Goal: Task Accomplishment & Management: Manage account settings

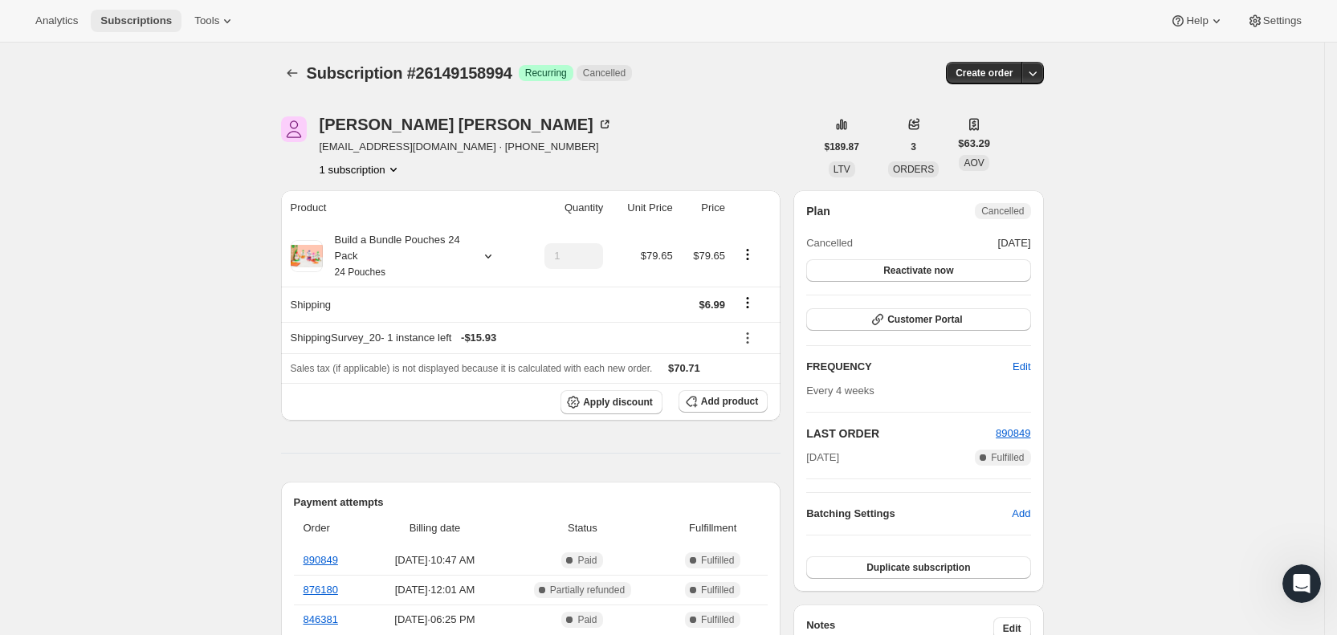
drag, startPoint x: 0, startPoint y: 0, endPoint x: 136, endPoint y: 18, distance: 136.9
click at [136, 18] on span "Subscriptions" at bounding box center [135, 20] width 71 height 13
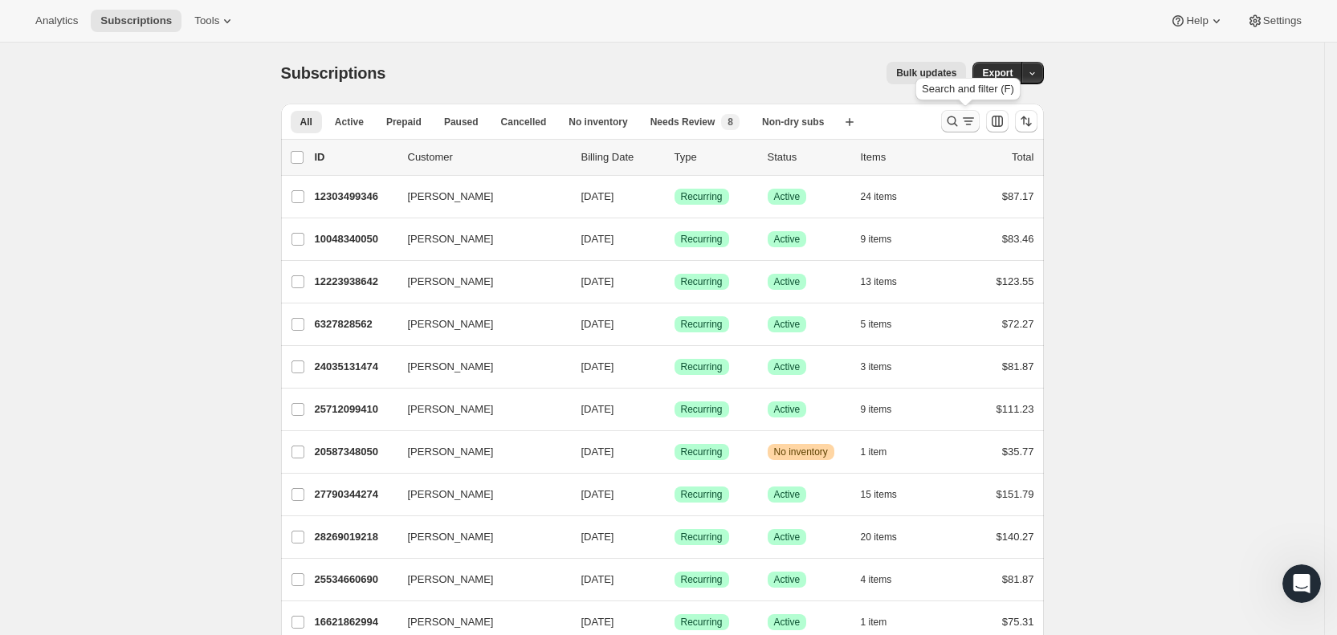
click at [967, 118] on icon "Search and filter results" at bounding box center [968, 121] width 16 height 16
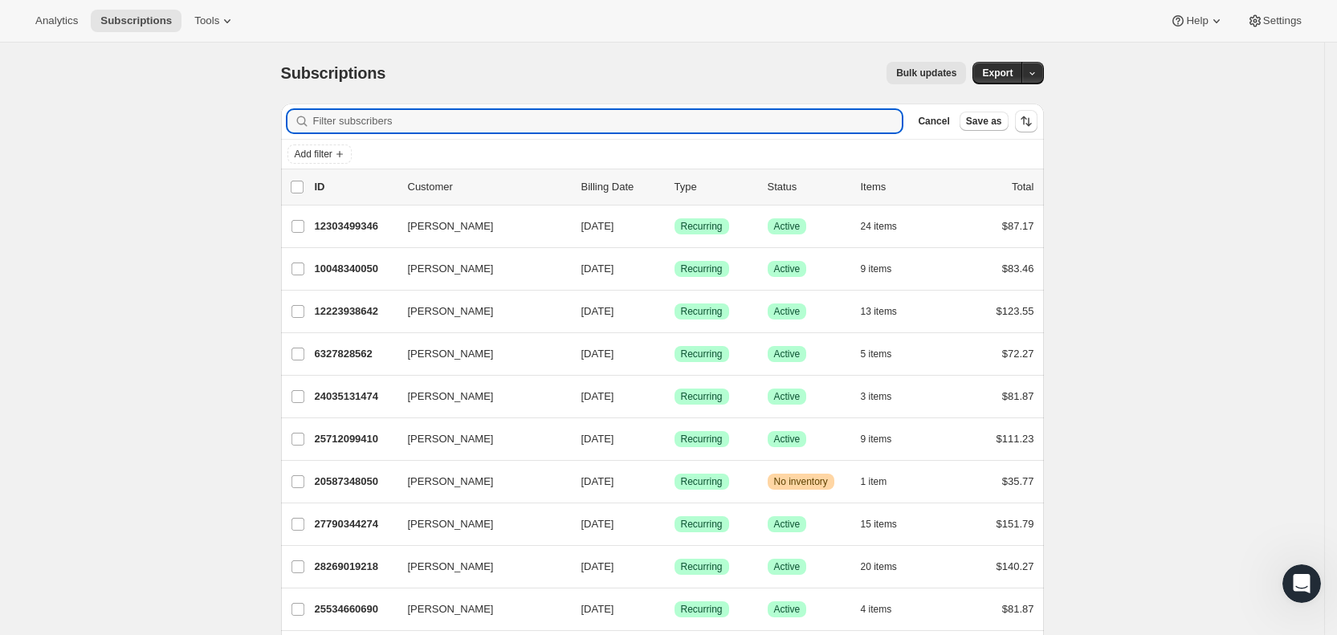
paste input "[EMAIL_ADDRESS][DOMAIN_NAME]"
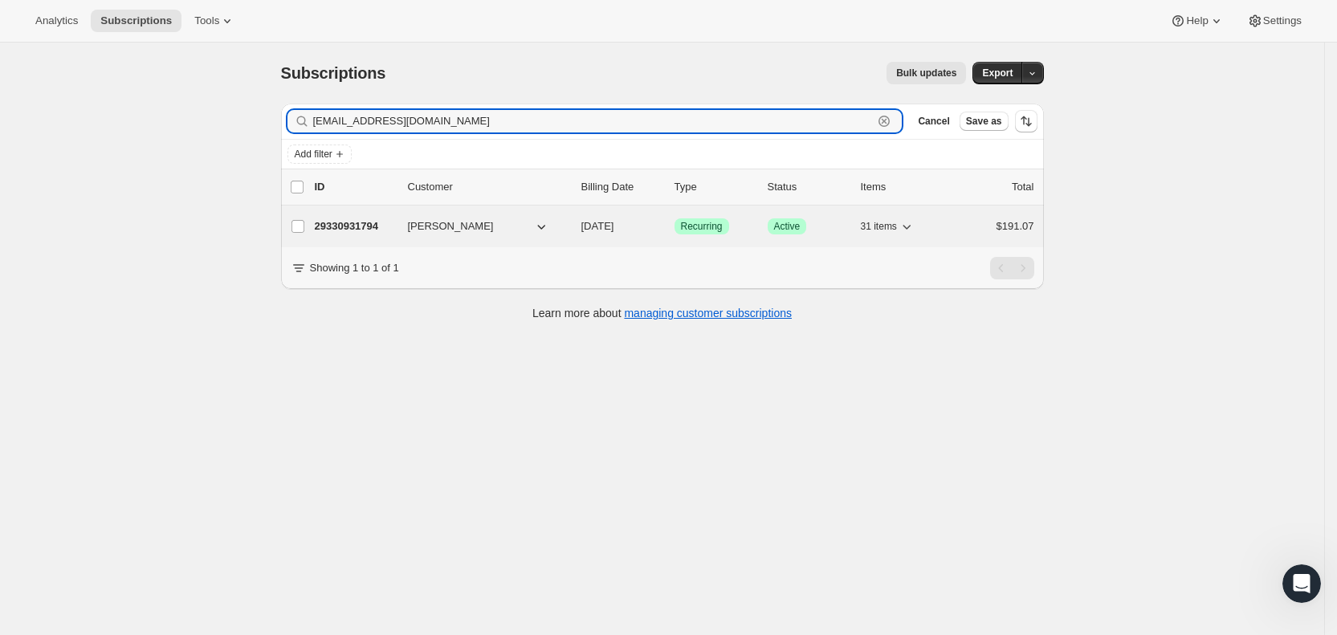
type input "[EMAIL_ADDRESS][DOMAIN_NAME]"
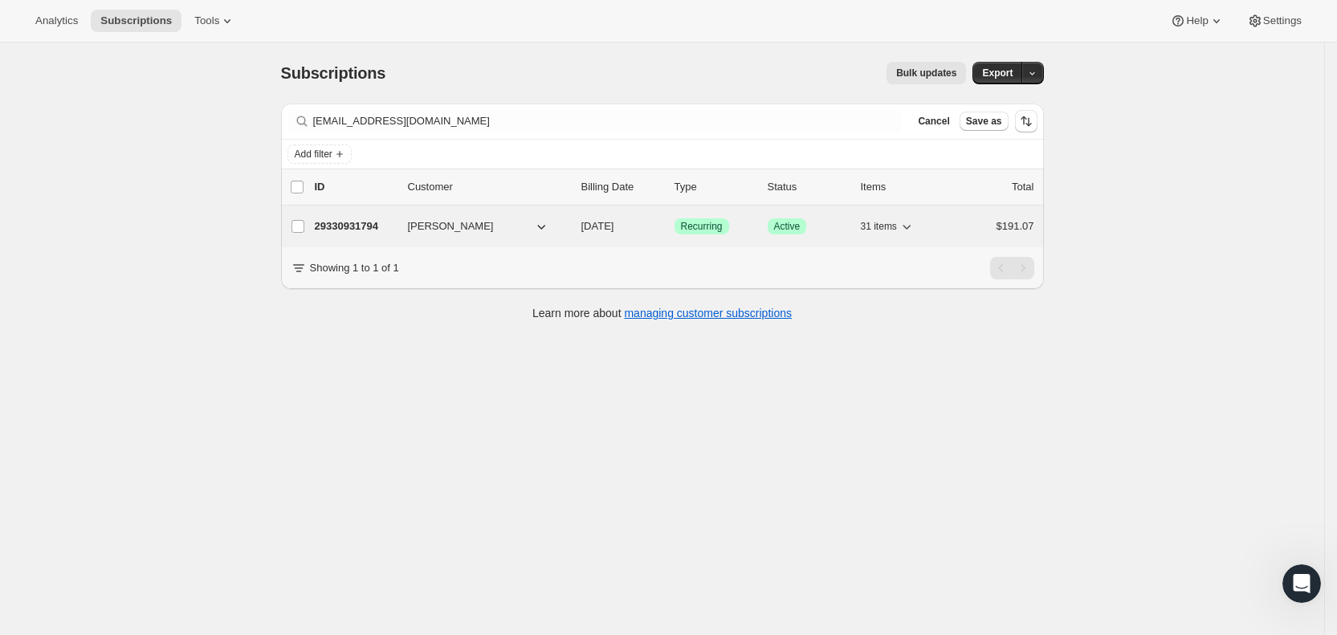
click at [614, 222] on span "[DATE]" at bounding box center [597, 226] width 33 height 12
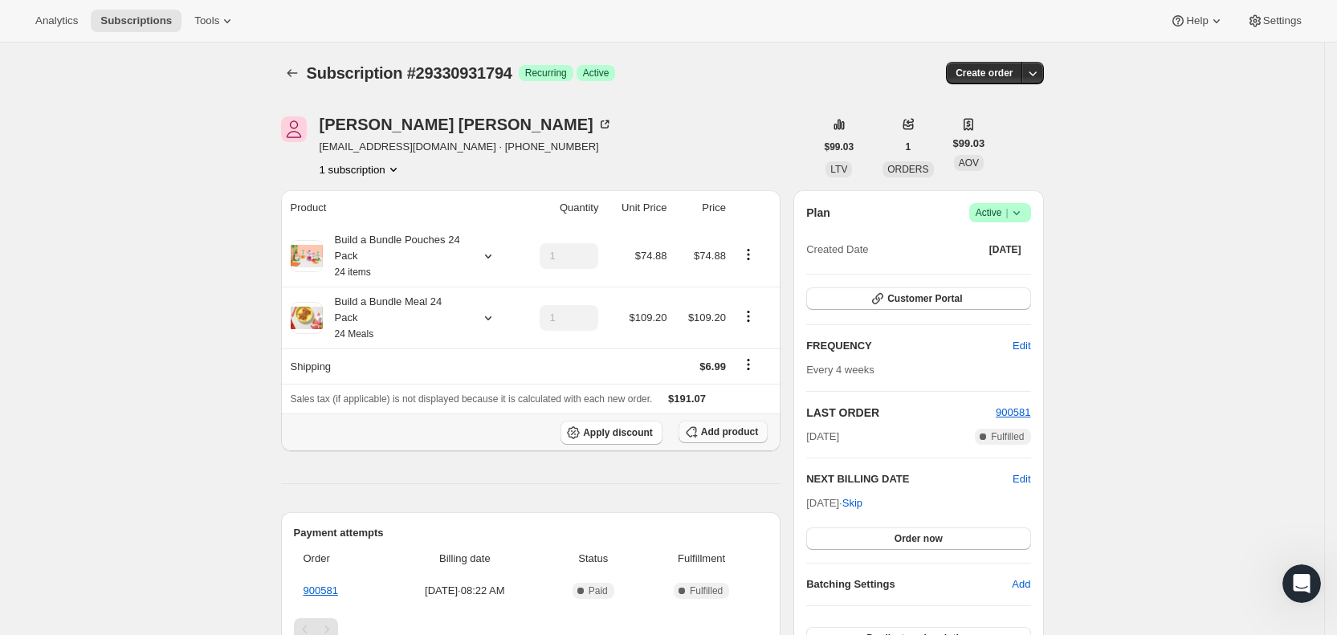
click at [732, 426] on span "Add product" at bounding box center [729, 432] width 57 height 13
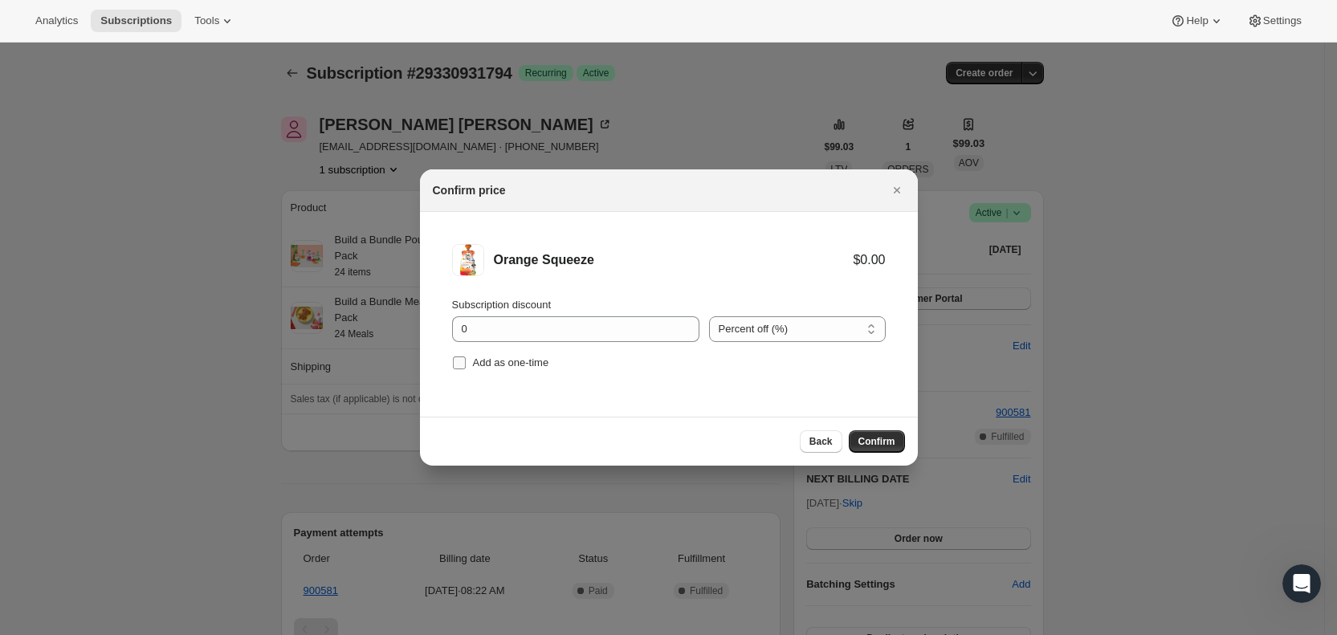
drag, startPoint x: 459, startPoint y: 364, endPoint x: 482, endPoint y: 371, distance: 23.6
click at [459, 365] on input "Add as one-time" at bounding box center [459, 363] width 13 height 13
checkbox input "true"
click at [887, 445] on span "Confirm" at bounding box center [876, 441] width 37 height 13
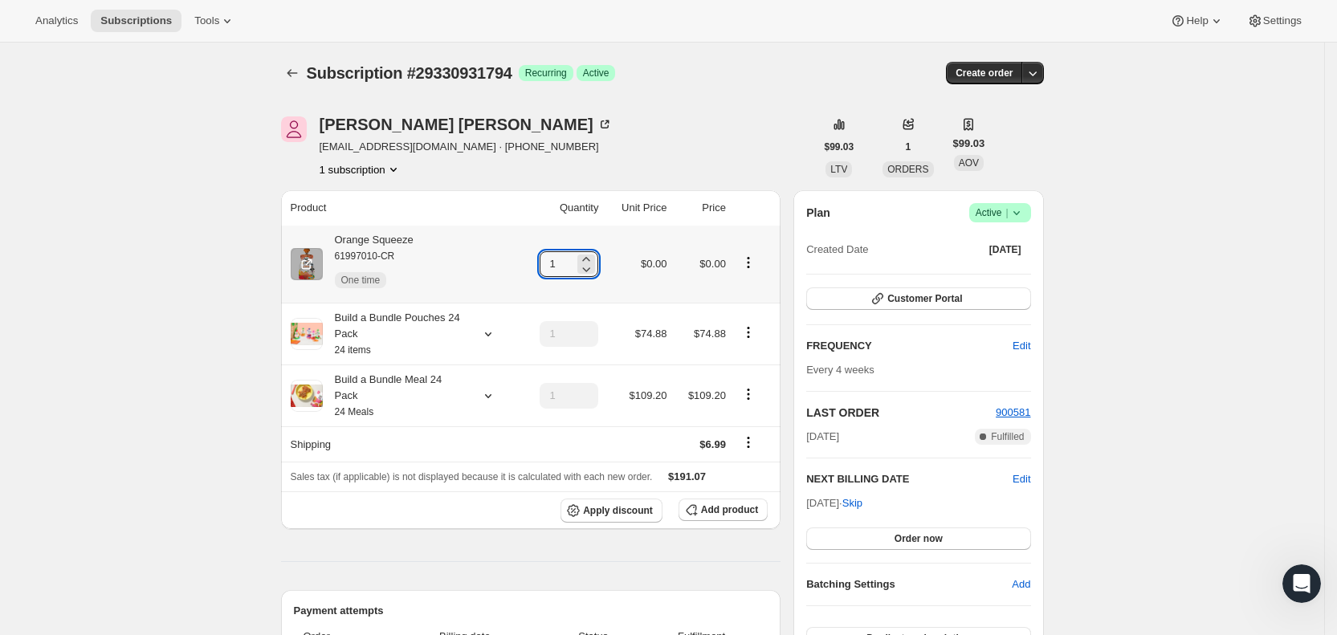
drag, startPoint x: 555, startPoint y: 263, endPoint x: 584, endPoint y: 261, distance: 29.0
click at [584, 261] on div "1" at bounding box center [569, 264] width 59 height 26
type input "3"
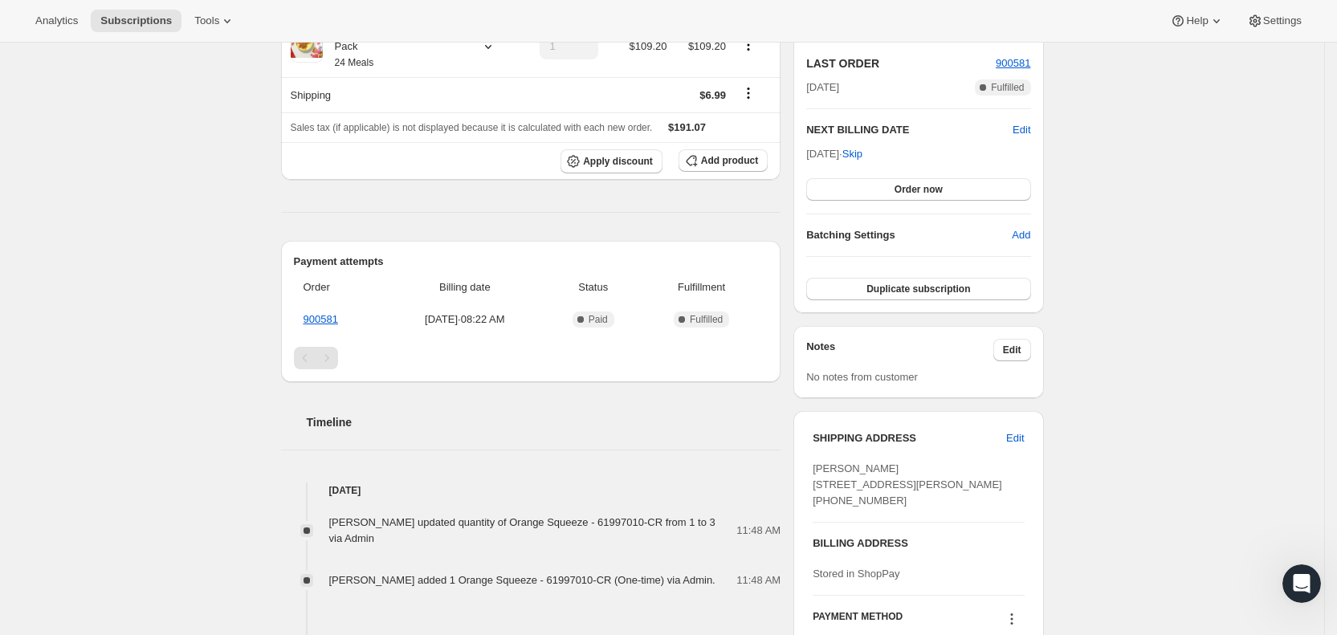
scroll to position [364, 0]
